Goal: Information Seeking & Learning: Learn about a topic

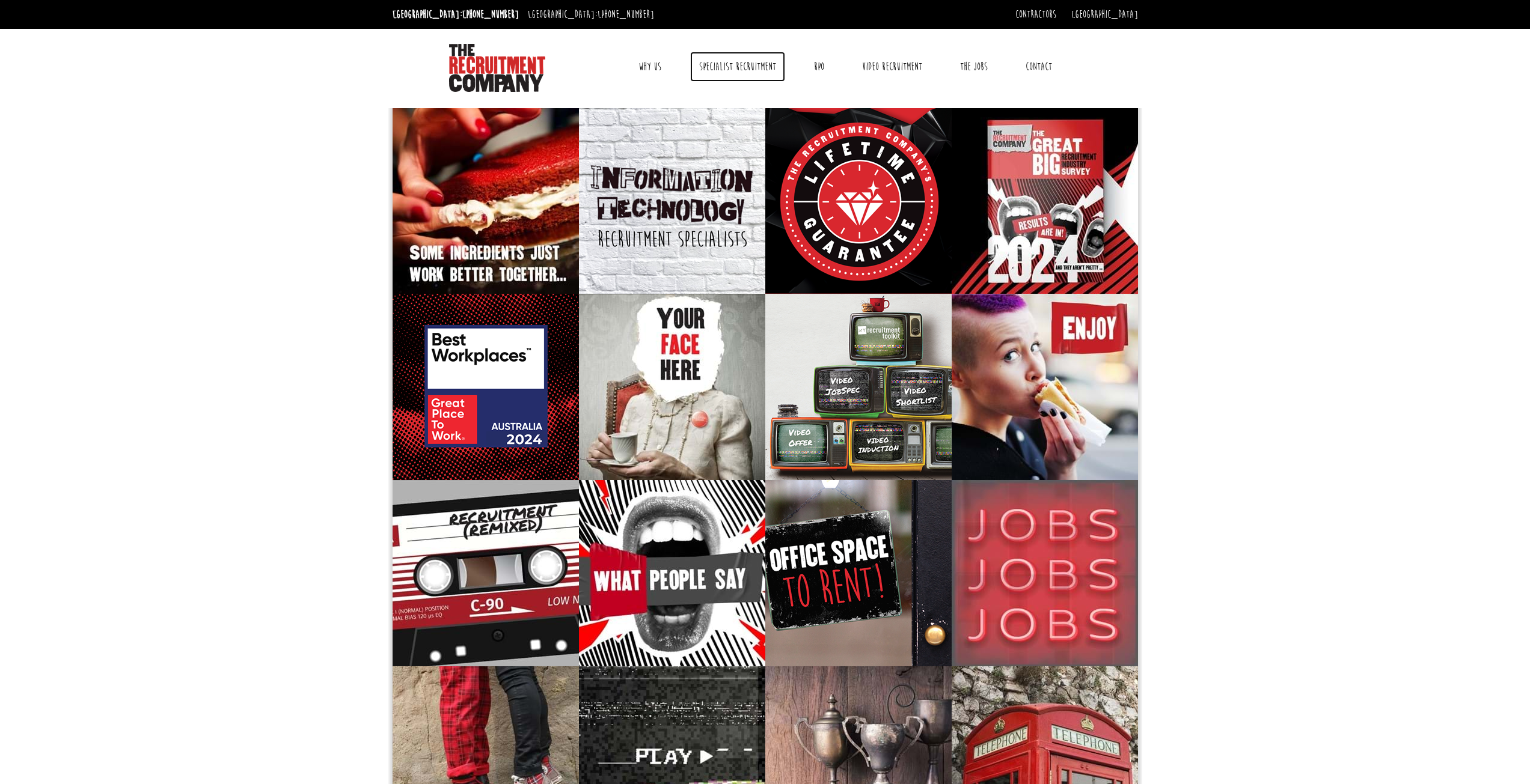
click at [738, 68] on link "Specialist Recruitment" at bounding box center [737, 67] width 95 height 30
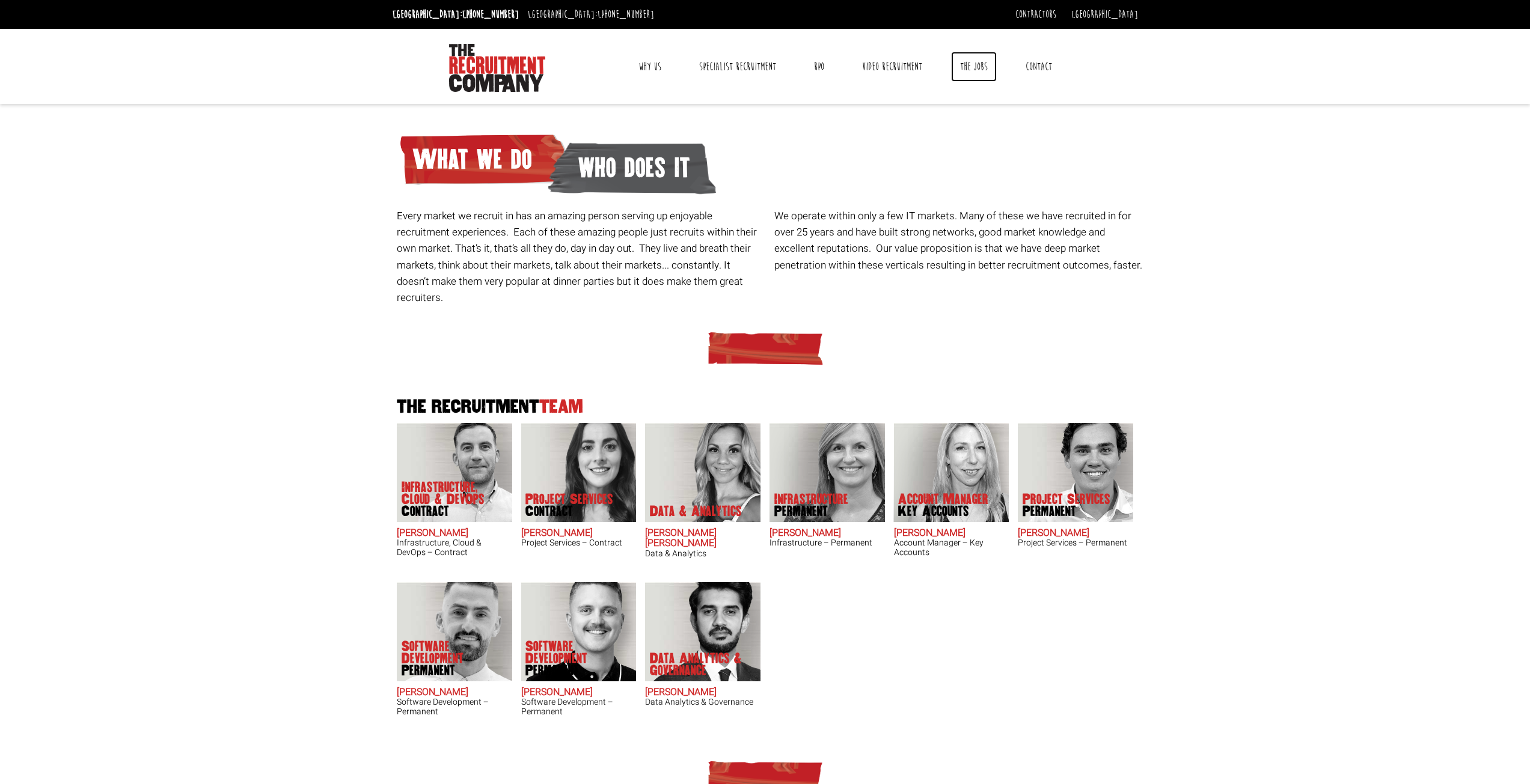
click at [970, 71] on link "The Jobs" at bounding box center [974, 67] width 46 height 30
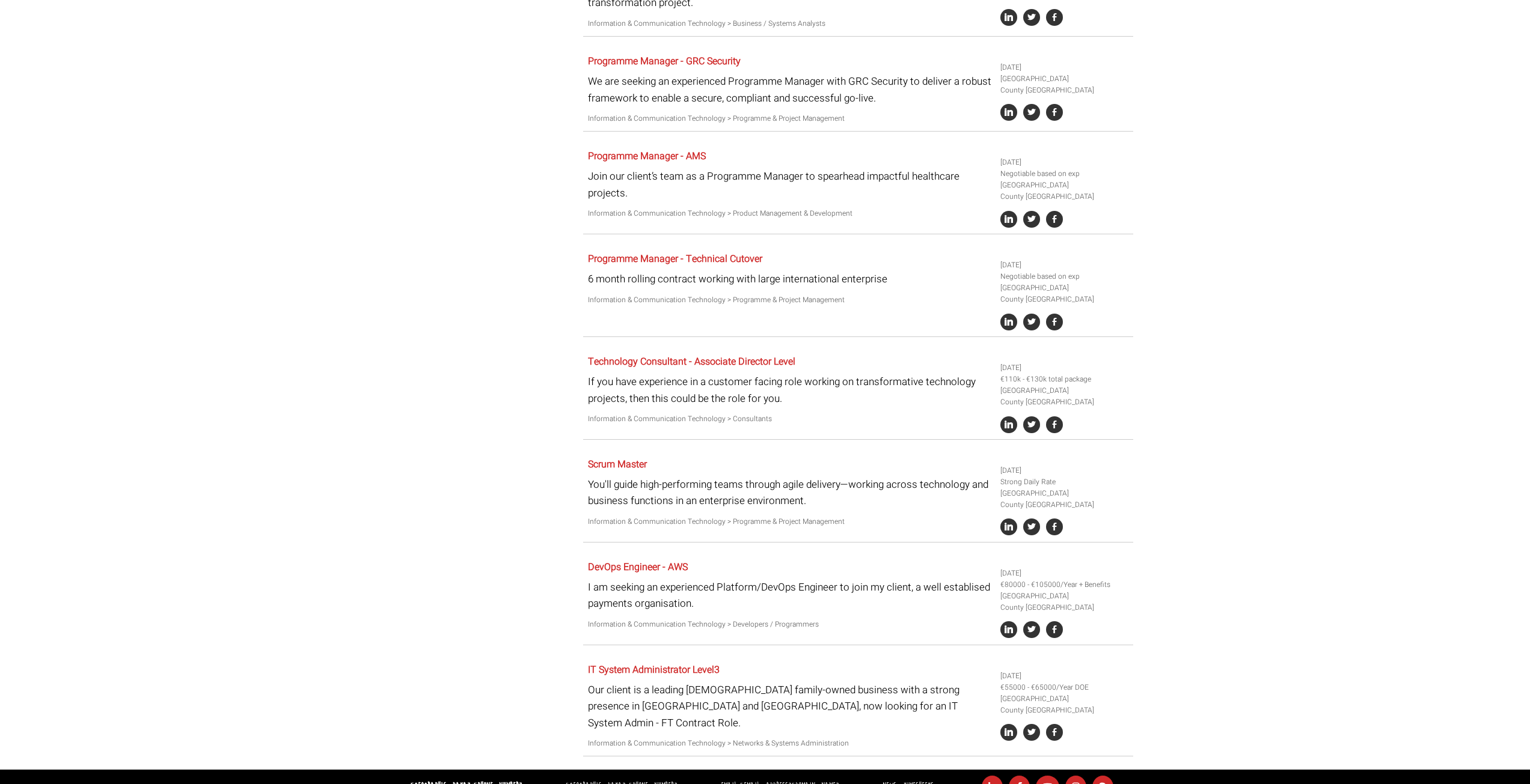
scroll to position [2279, 0]
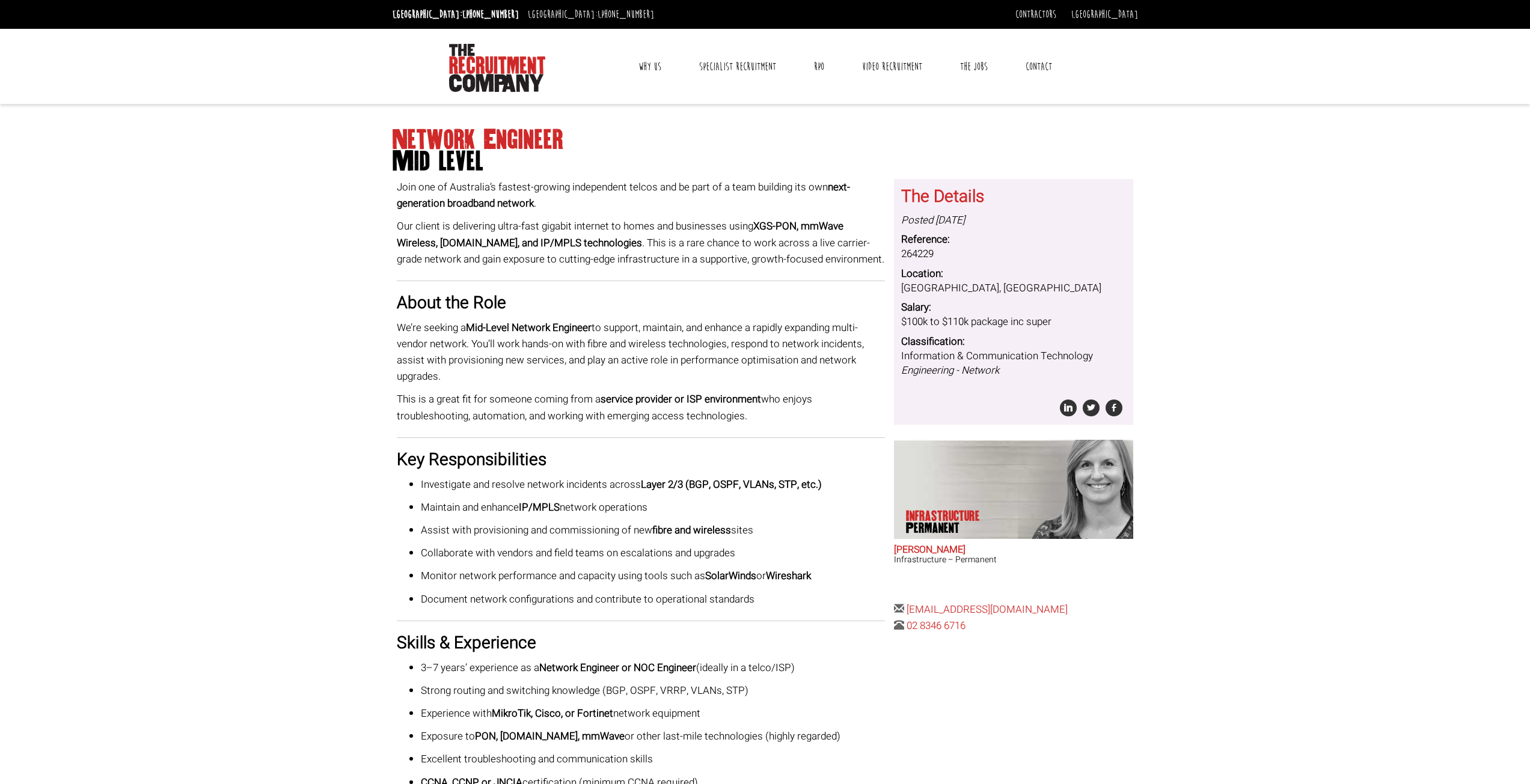
drag, startPoint x: 1530, startPoint y: 178, endPoint x: 1538, endPoint y: 302, distance: 124.3
click at [1530, 302] on html "Sydney: +61 2 8346 6700 Dublin: +353 1 697 2548 Contractors Timesheets Why Cont…" at bounding box center [765, 603] width 1530 height 1208
